Goal: Communication & Community: Answer question/provide support

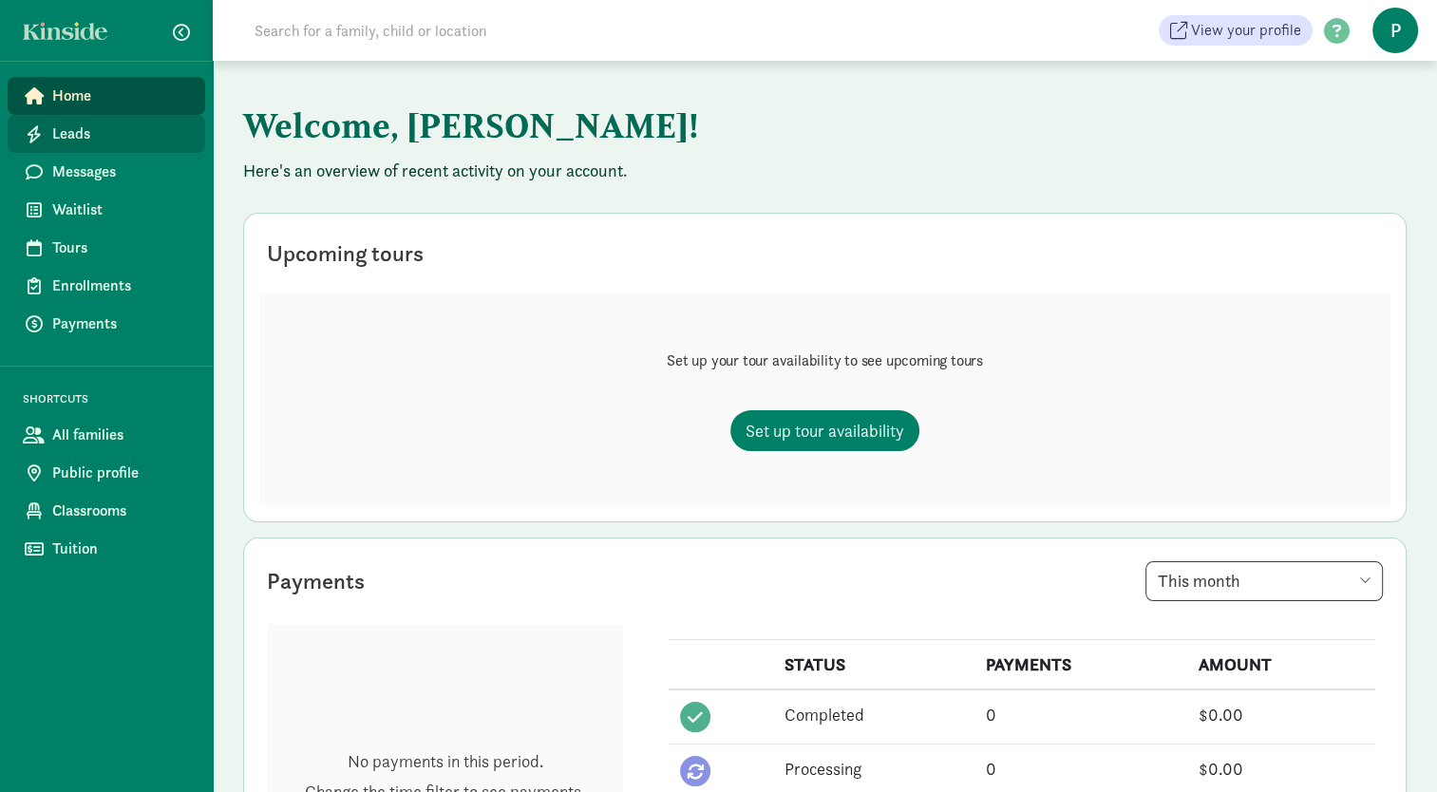
click at [85, 137] on span "Leads" at bounding box center [121, 133] width 138 height 23
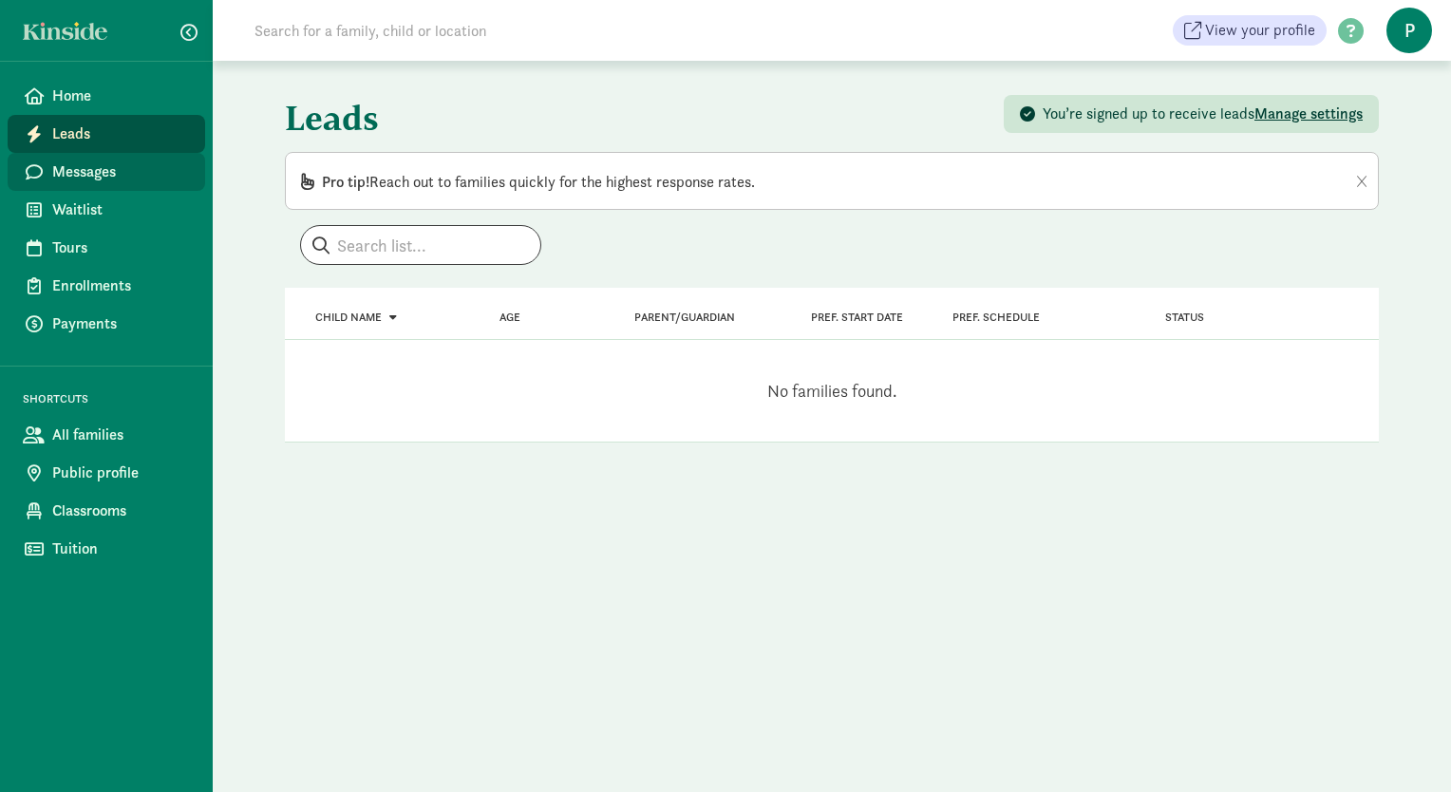
click at [121, 169] on span "Messages" at bounding box center [121, 171] width 138 height 23
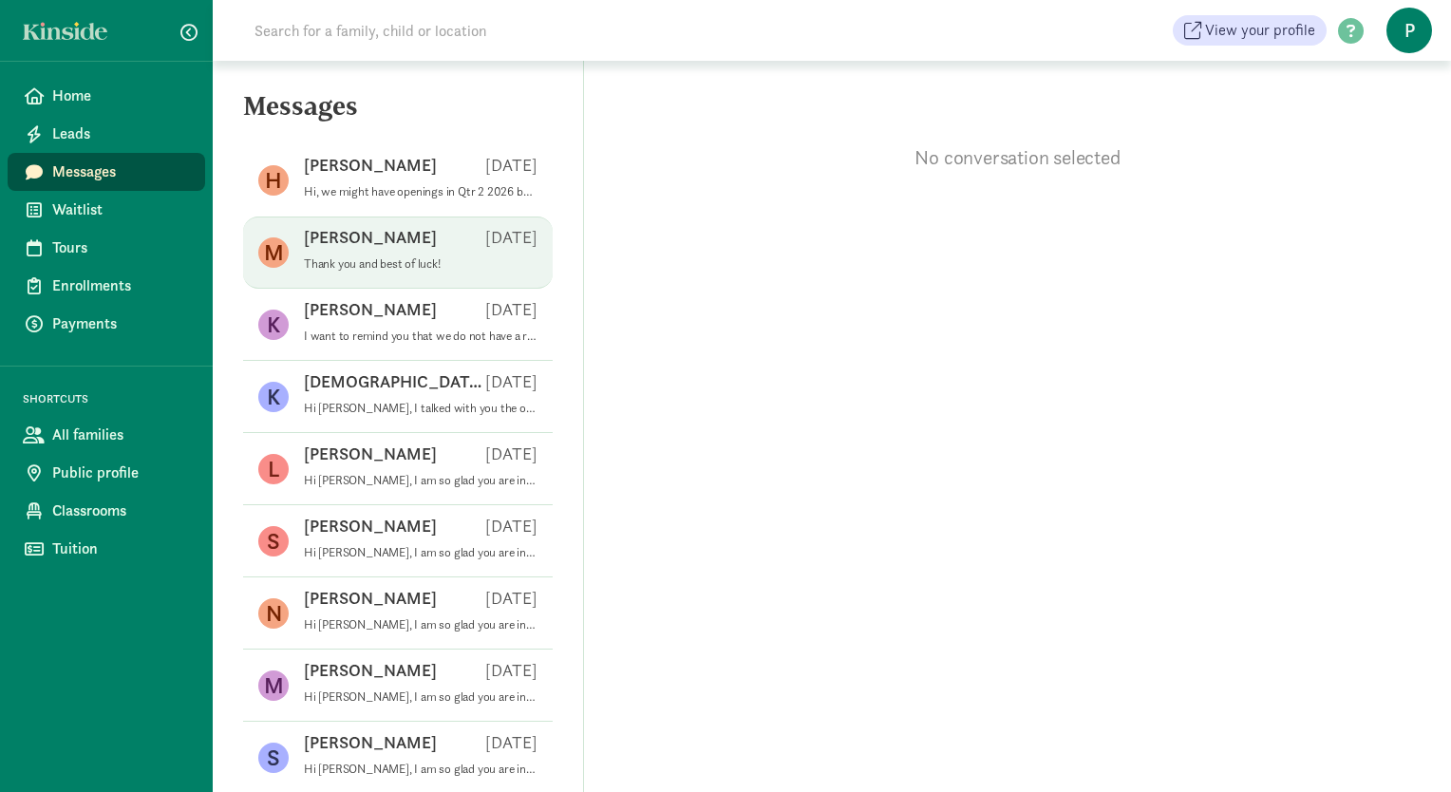
click at [384, 265] on p "Thank you and best of luck!" at bounding box center [421, 263] width 234 height 15
